Goal: Find specific page/section: Find specific page/section

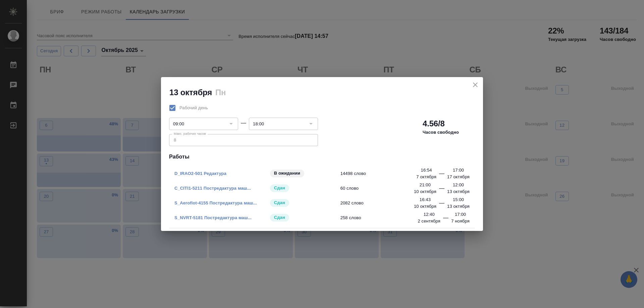
drag, startPoint x: 474, startPoint y: 82, endPoint x: 407, endPoint y: 95, distance: 68.3
click at [454, 90] on h2 "13 октября Пн" at bounding box center [326, 92] width 314 height 11
click at [476, 86] on icon "close" at bounding box center [475, 85] width 8 height 8
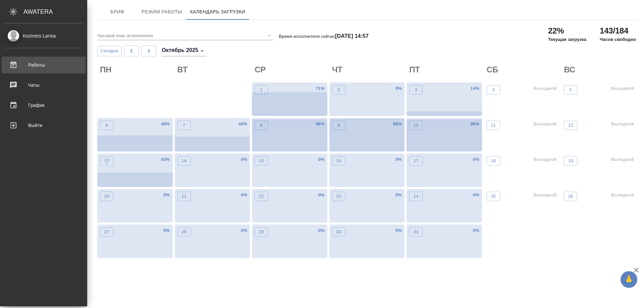
click at [36, 67] on div "Работы" at bounding box center [43, 65] width 77 height 10
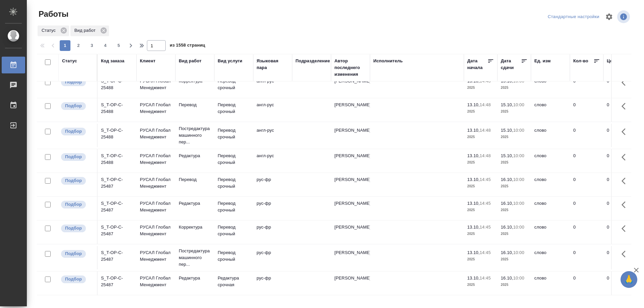
scroll to position [450, 0]
click at [82, 45] on span "2" at bounding box center [78, 45] width 11 height 7
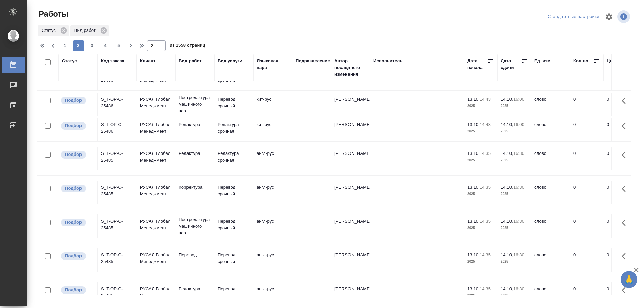
scroll to position [0, 0]
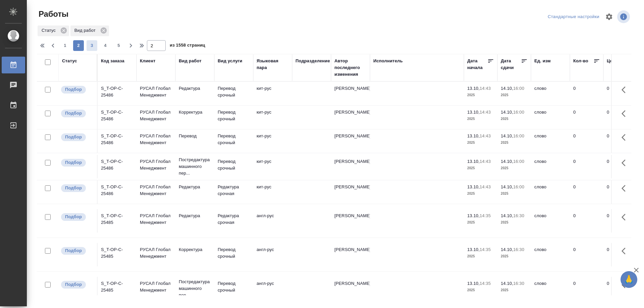
click at [94, 46] on span "3" at bounding box center [92, 45] width 11 height 7
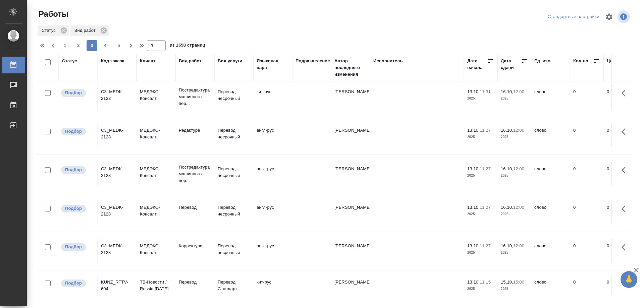
scroll to position [652, 0]
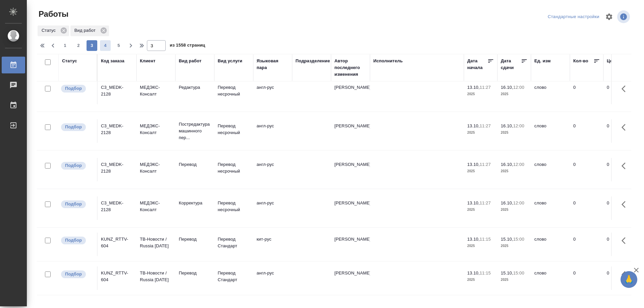
click at [107, 45] on span "4" at bounding box center [105, 45] width 11 height 7
type input "4"
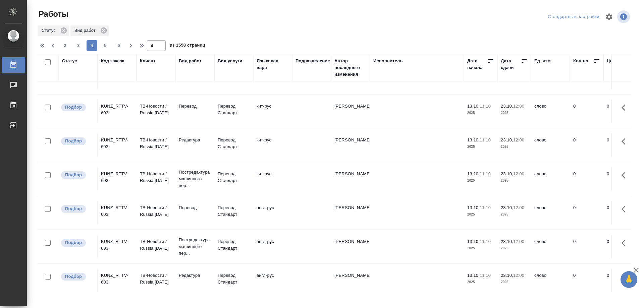
scroll to position [1, 0]
